Goal: Information Seeking & Learning: Find specific fact

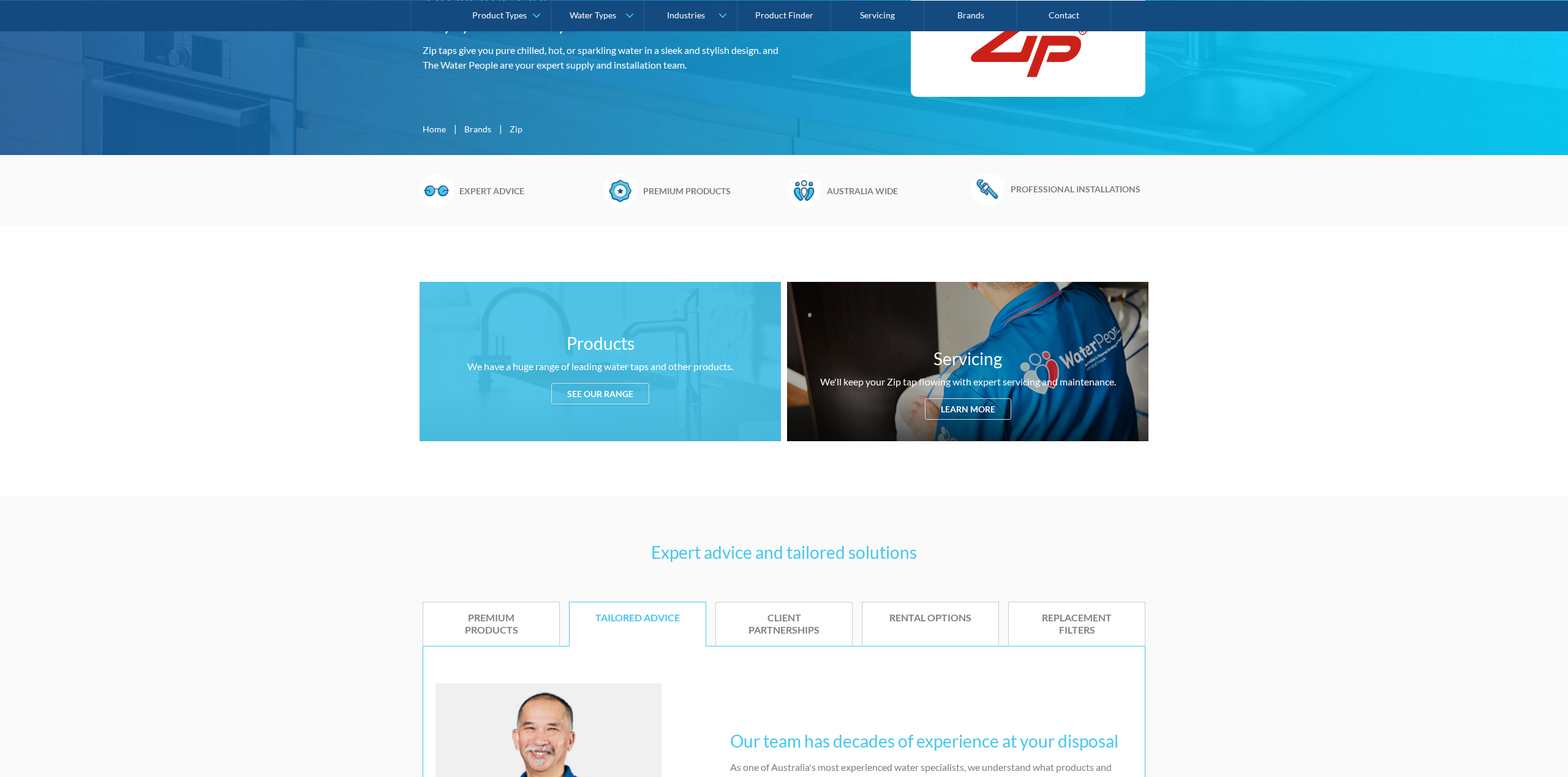
click at [606, 397] on div "See our range" at bounding box center [600, 394] width 98 height 22
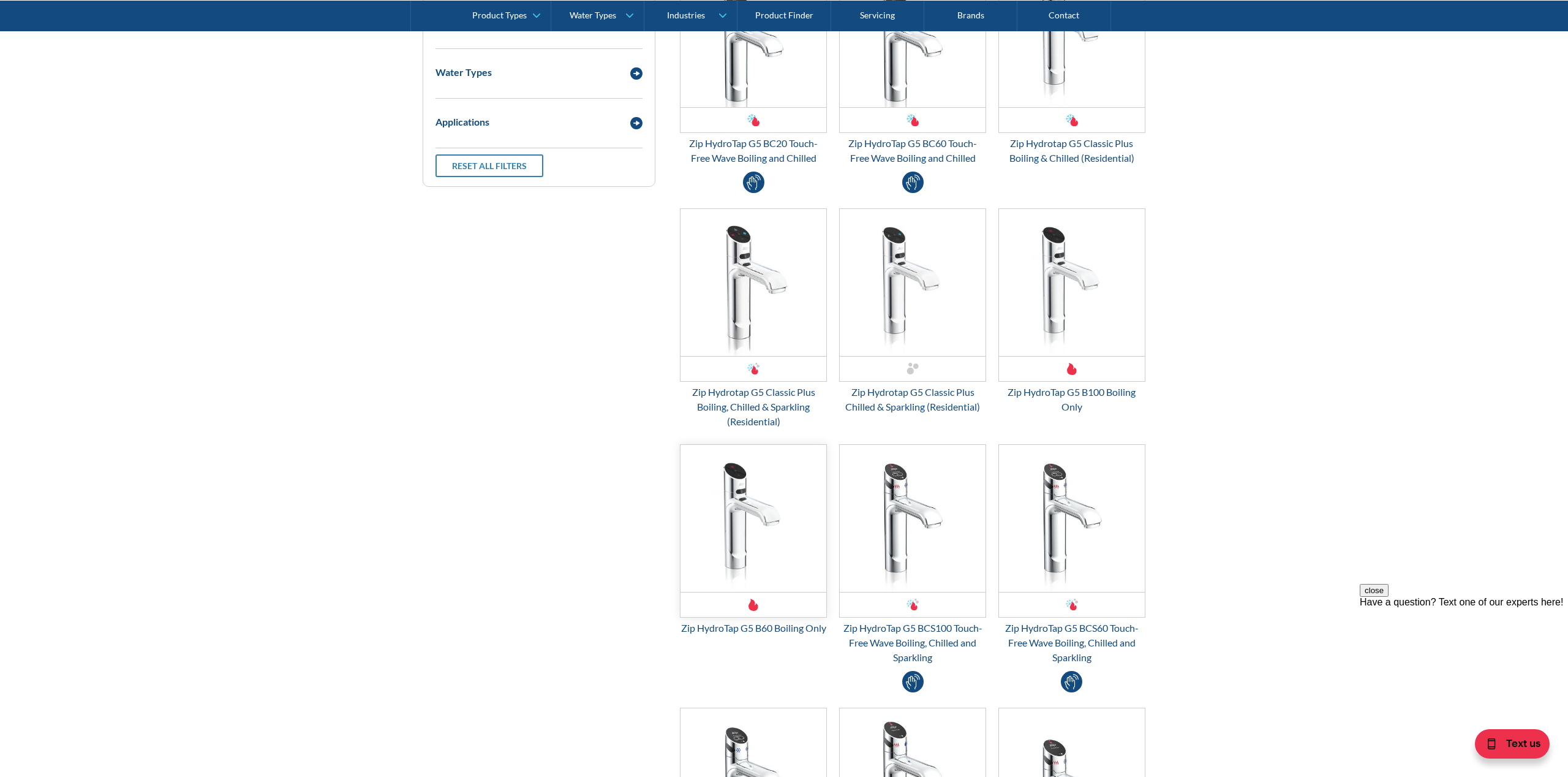
scroll to position [1770, 0]
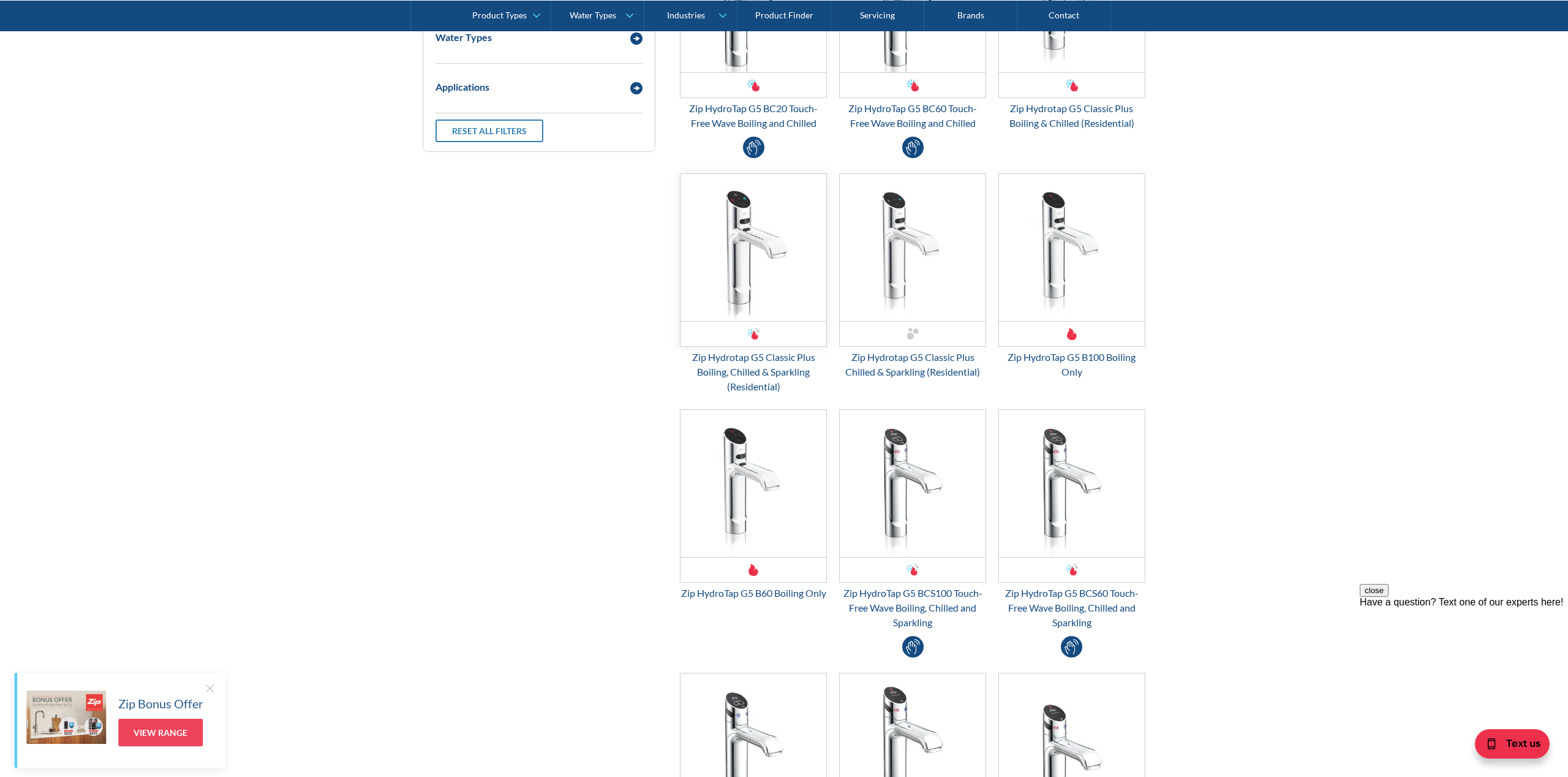
click at [748, 329] on div "Email Form 3" at bounding box center [754, 334] width 12 height 12
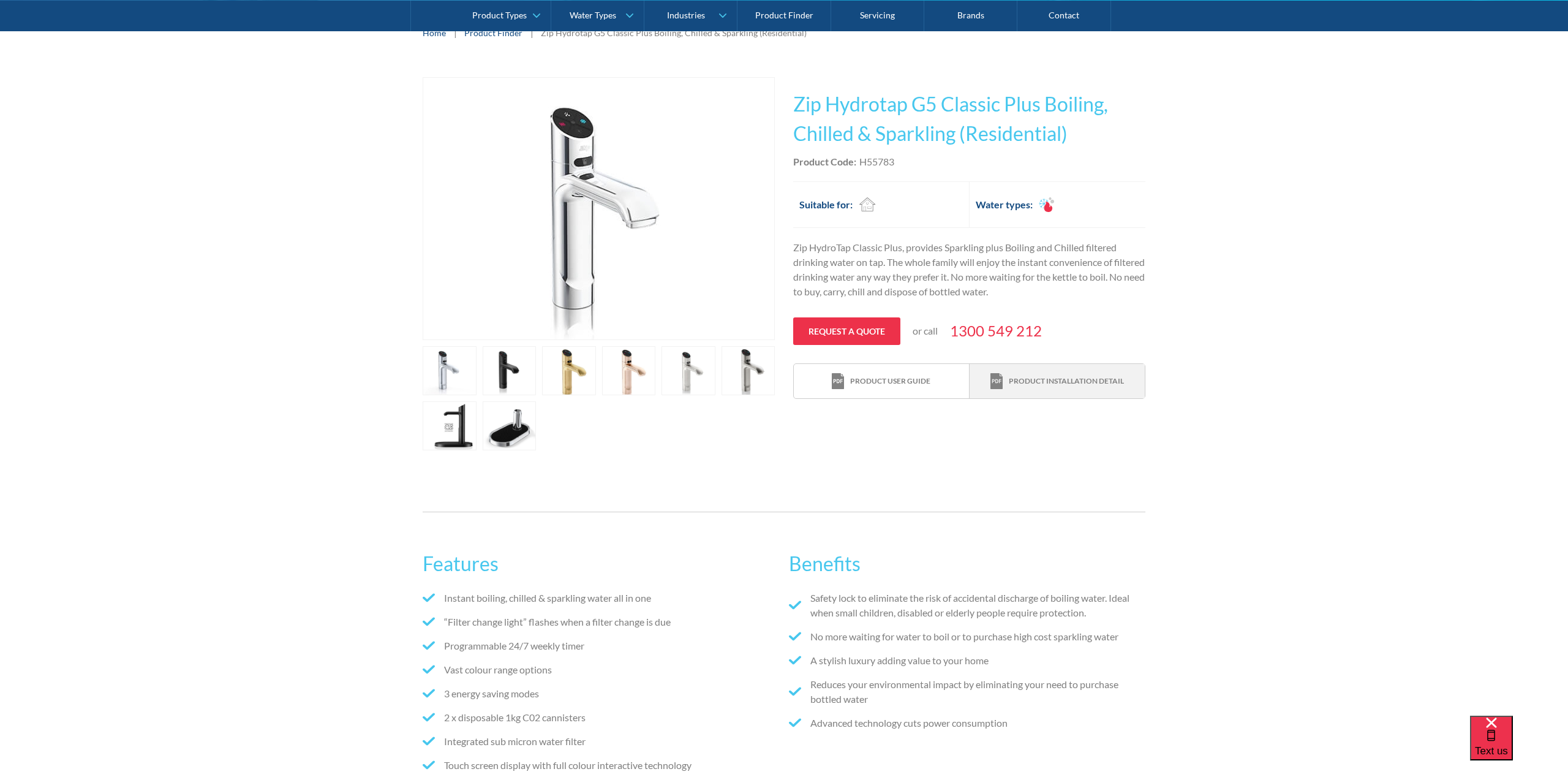
scroll to position [202, 0]
click at [997, 377] on img at bounding box center [997, 380] width 12 height 16
click at [862, 377] on div "Product user guide" at bounding box center [891, 380] width 80 height 11
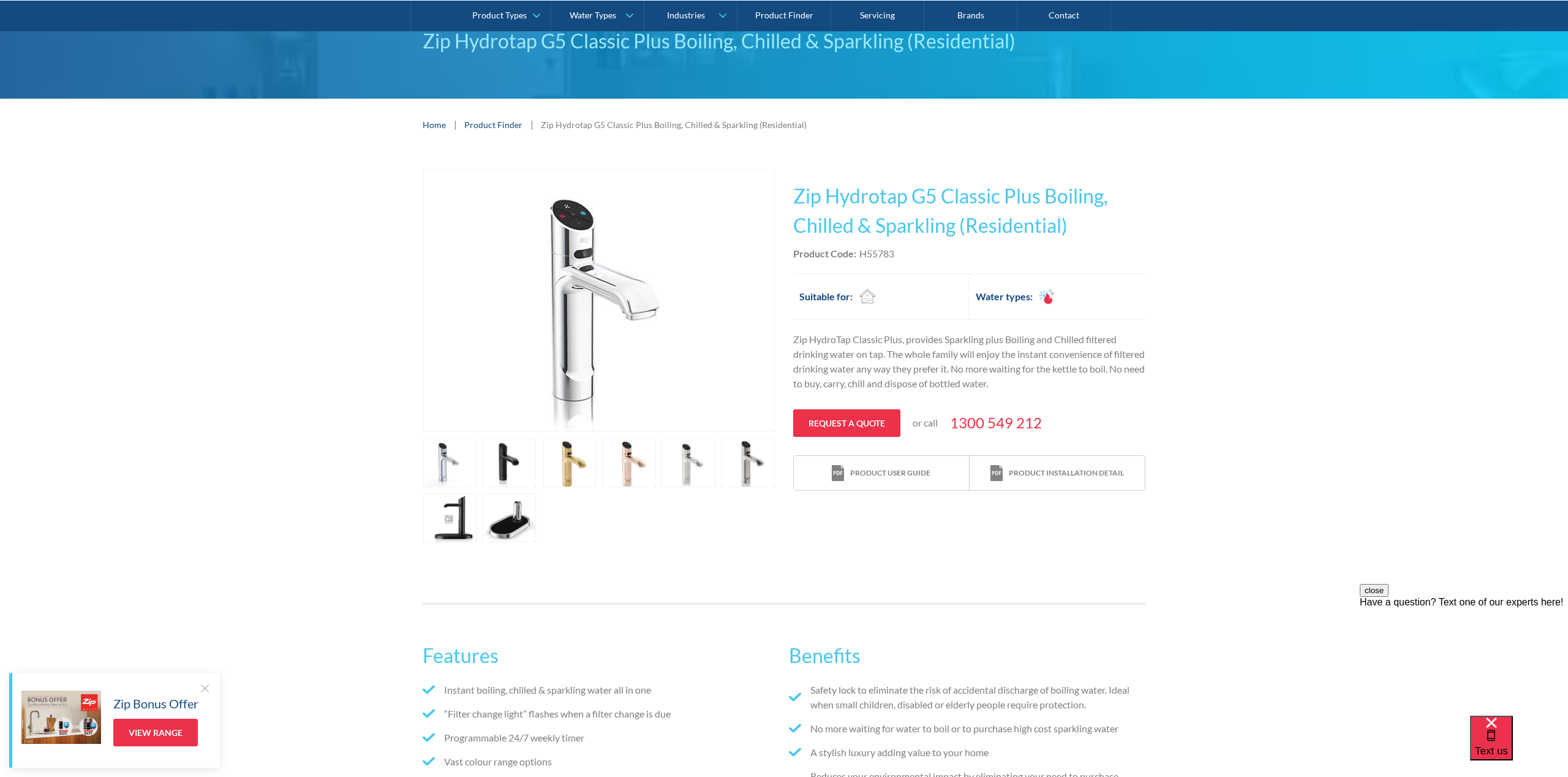
scroll to position [81, 0]
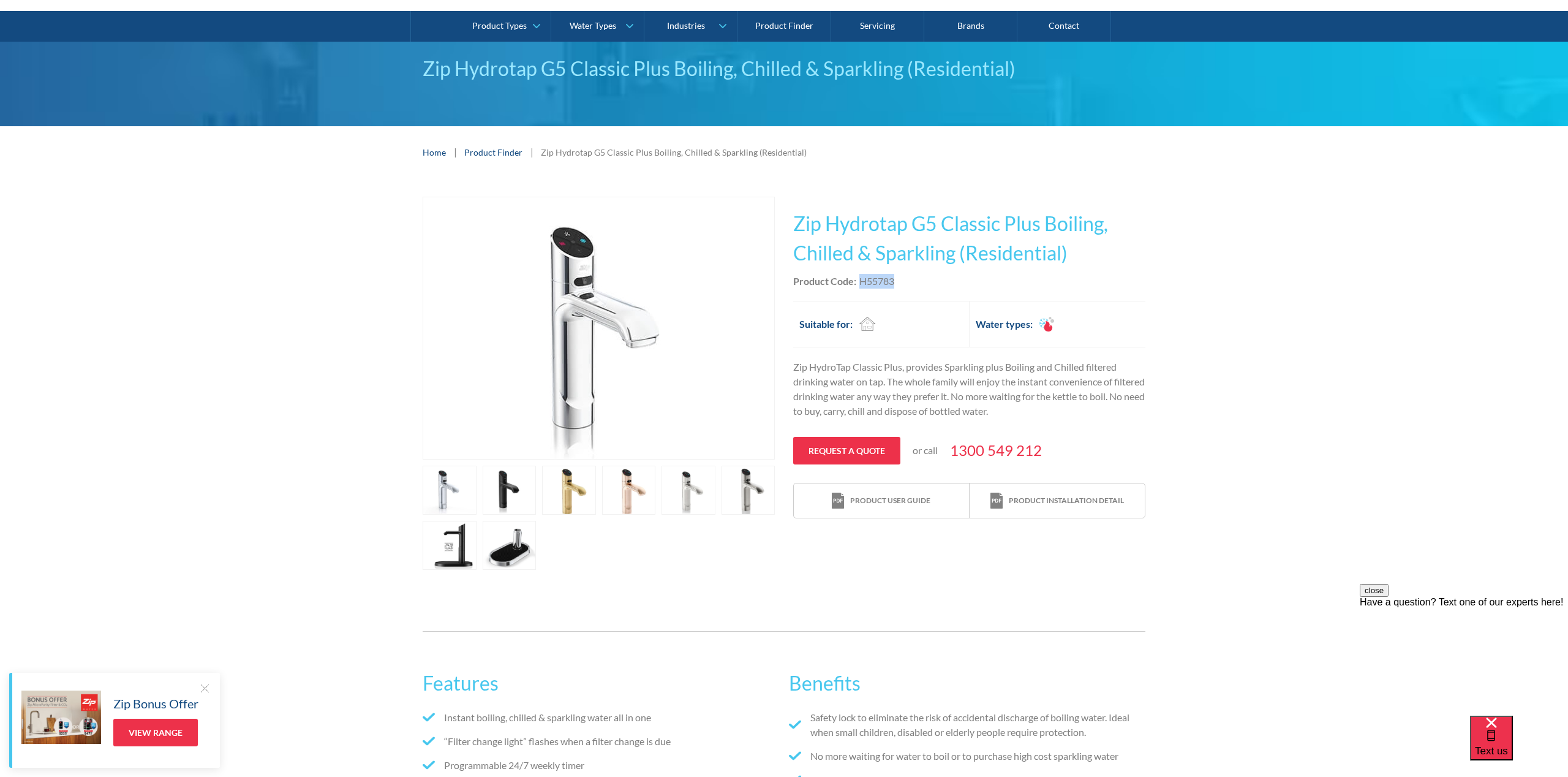
drag, startPoint x: 913, startPoint y: 278, endPoint x: 871, endPoint y: 278, distance: 42.0
click at [862, 281] on div "Product Code: H55783" at bounding box center [970, 281] width 353 height 15
copy div "H55783"
